Goal: Task Accomplishment & Management: Manage account settings

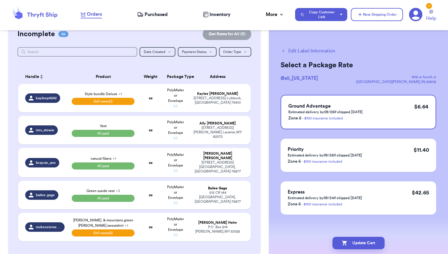
scroll to position [53, 0]
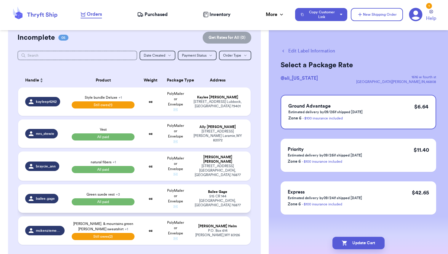
click at [94, 193] on span "Green suede vest + 3" at bounding box center [102, 194] width 33 height 4
select select "paid"
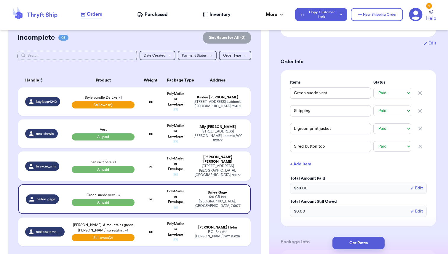
scroll to position [102, 0]
click at [404, 111] on select "-- Paid Owes" at bounding box center [392, 110] width 38 height 11
select select "unpaid"
click at [373, 105] on select "-- Paid Owes" at bounding box center [392, 110] width 38 height 11
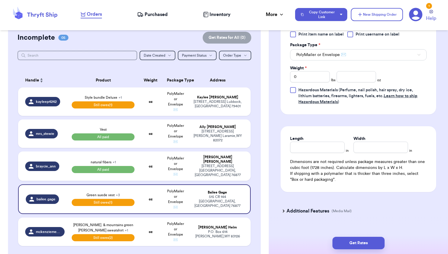
scroll to position [351, 0]
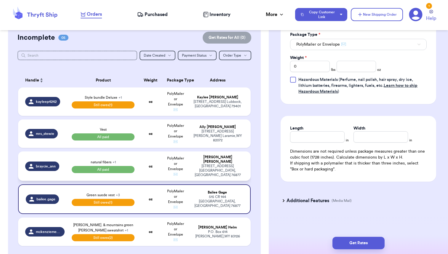
click at [153, 162] on td "oz" at bounding box center [150, 165] width 25 height 29
type input "natural fibers"
select select "paid"
type input "31.5"
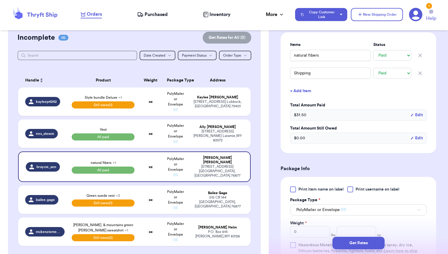
scroll to position [138, 0]
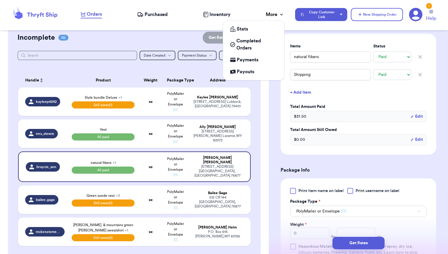
click at [276, 14] on div "More" at bounding box center [275, 14] width 19 height 7
click at [240, 70] on span "Payouts" at bounding box center [245, 71] width 17 height 7
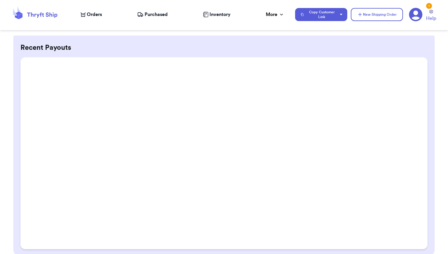
scroll to position [49, 0]
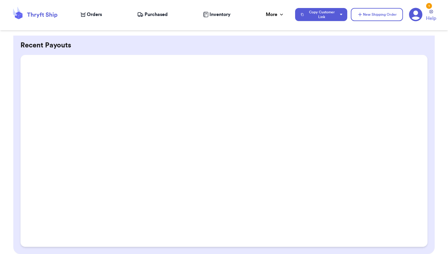
click at [95, 14] on span "Orders" at bounding box center [94, 14] width 15 height 7
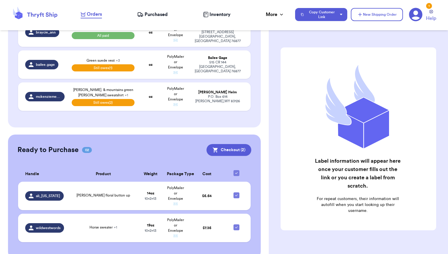
scroll to position [197, 0]
